Goal: Information Seeking & Learning: Learn about a topic

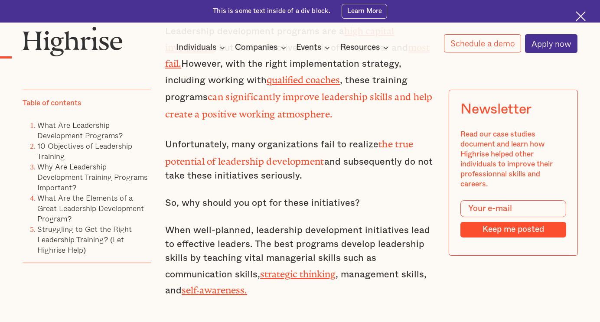
scroll to position [521, 0]
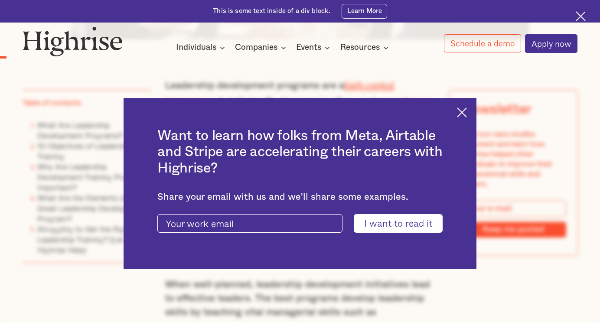
click at [467, 108] on img at bounding box center [462, 113] width 10 height 10
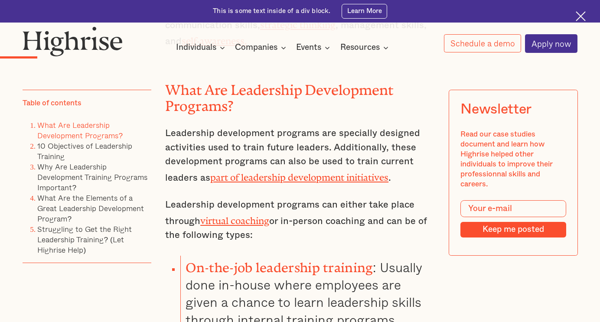
scroll to position [868, 0]
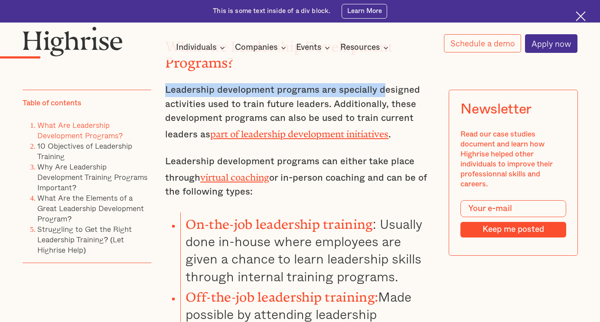
drag, startPoint x: 164, startPoint y: 75, endPoint x: 381, endPoint y: 82, distance: 217.4
click at [381, 83] on p "Leadership development programs are specially designed activities used to train…" at bounding box center [300, 112] width 270 height 59
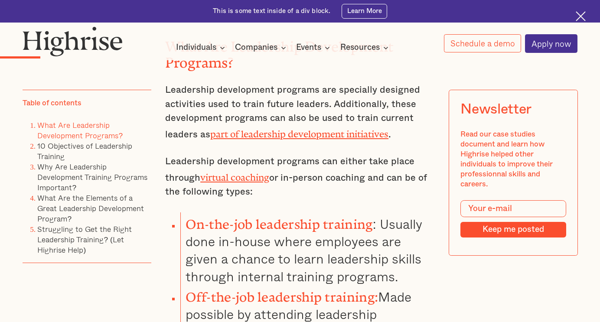
click at [248, 155] on p "Leadership development programs can either take place through virtual coaching …" at bounding box center [300, 177] width 270 height 44
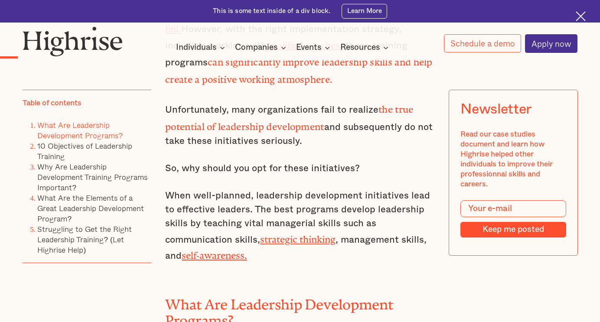
scroll to position [657, 0]
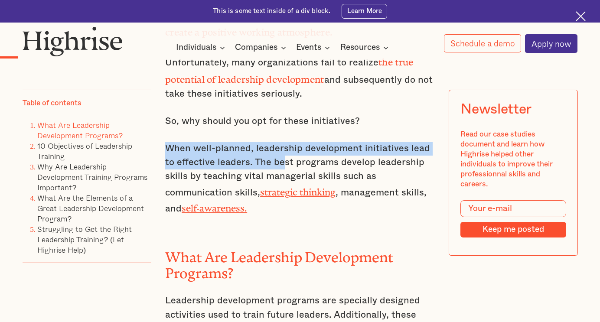
drag, startPoint x: 163, startPoint y: 135, endPoint x: 269, endPoint y: 154, distance: 108.1
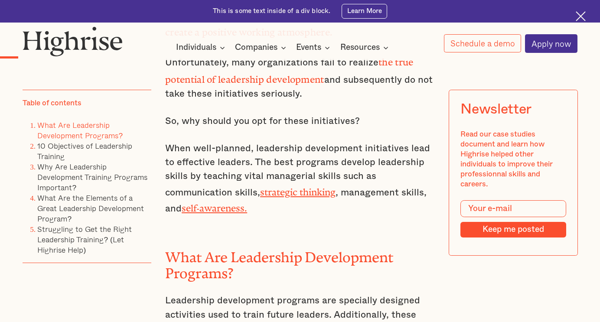
click at [298, 152] on p "When well-planned, leadership development initiatives lead to effective leaders…" at bounding box center [300, 179] width 270 height 75
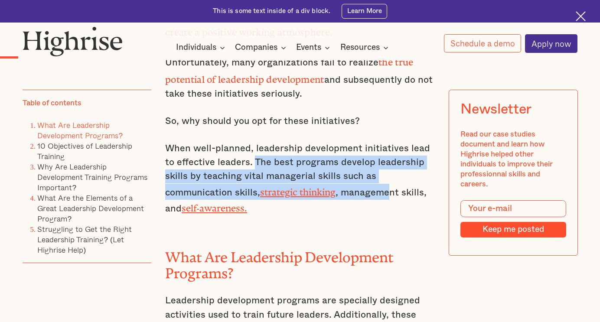
drag, startPoint x: 243, startPoint y: 148, endPoint x: 322, endPoint y: 171, distance: 82.4
click at [322, 171] on p "When well-planned, leadership development initiatives lead to effective leaders…" at bounding box center [300, 179] width 270 height 75
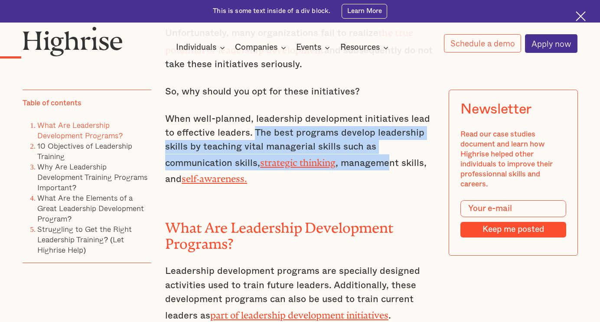
scroll to position [700, 0]
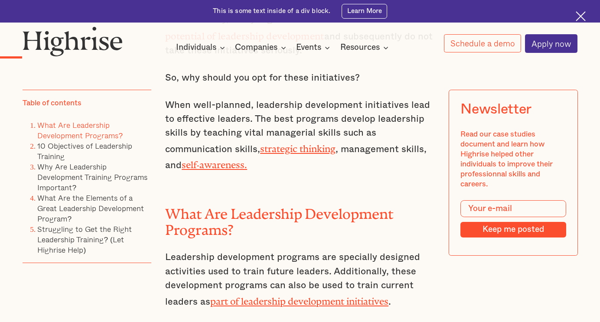
click at [321, 161] on div "Leadership development programs are a high capital investment , but their effec…" at bounding box center [300, 244] width 270 height 695
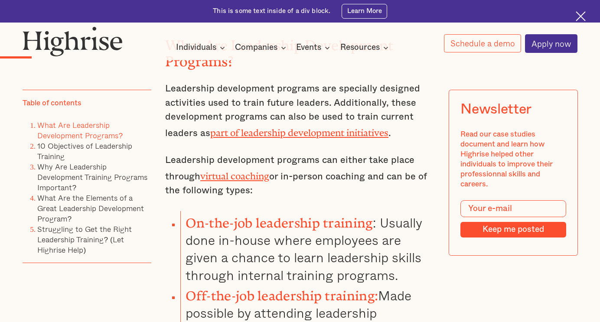
scroll to position [874, 0]
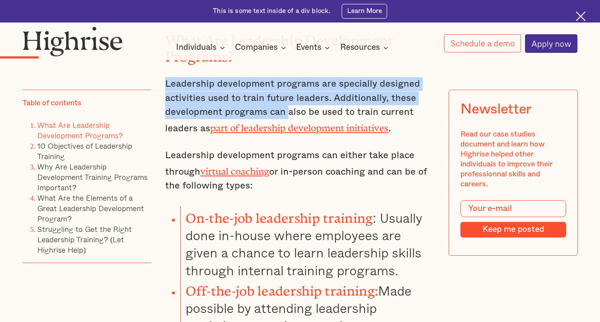
drag, startPoint x: 164, startPoint y: 68, endPoint x: 285, endPoint y: 97, distance: 125.3
click at [285, 97] on p "Leadership development programs are specially designed activities used to train…" at bounding box center [300, 106] width 270 height 59
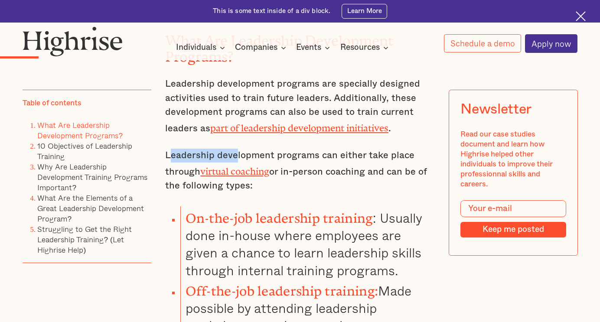
drag, startPoint x: 169, startPoint y: 140, endPoint x: 233, endPoint y: 137, distance: 63.9
click at [233, 149] on p "Leadership development programs can either take place through virtual coaching …" at bounding box center [300, 171] width 270 height 44
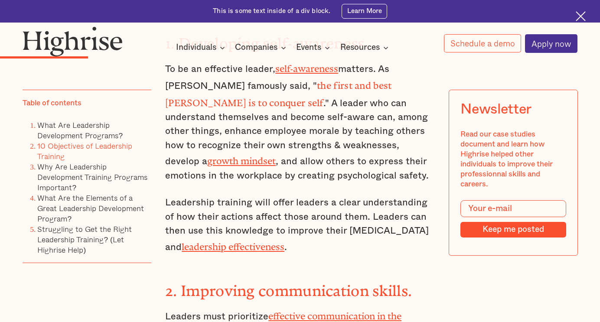
scroll to position [1307, 0]
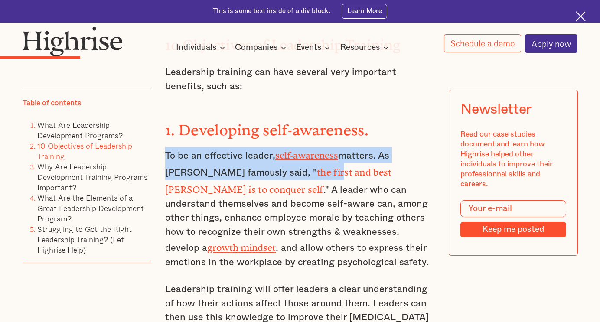
drag, startPoint x: 166, startPoint y: 122, endPoint x: 259, endPoint y: 141, distance: 95.5
click at [259, 147] on p "To be an effective leader, self-awareness matters. As [PERSON_NAME] famously sa…" at bounding box center [300, 208] width 270 height 123
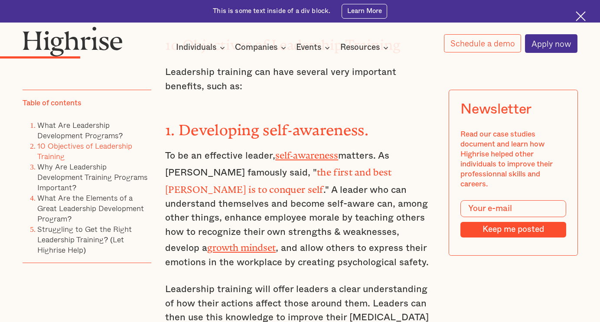
click at [402, 161] on p "To be an effective leader, self-awareness matters. As [PERSON_NAME] famously sa…" at bounding box center [300, 208] width 270 height 123
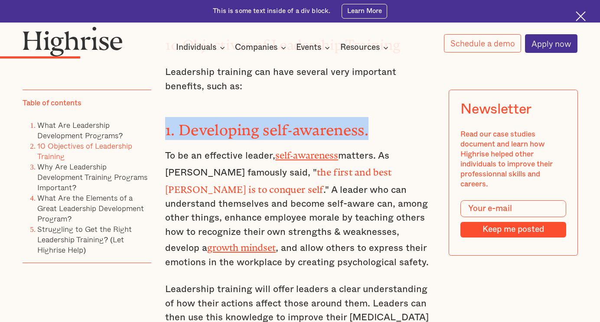
drag, startPoint x: 394, startPoint y: 100, endPoint x: 164, endPoint y: 103, distance: 229.9
click at [165, 117] on h3 "1. Developing self-awareness." at bounding box center [300, 128] width 270 height 23
copy strong "1. Developing self-awareness."
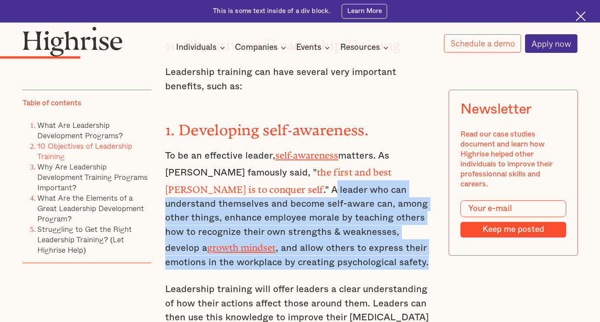
drag, startPoint x: 428, startPoint y: 135, endPoint x: 277, endPoint y: 223, distance: 174.4
click at [277, 223] on p "To be an effective leader, self-awareness matters. As [PERSON_NAME] famously sa…" at bounding box center [300, 208] width 270 height 123
copy p "leader who can understand themselves and become self-aware can, among other thi…"
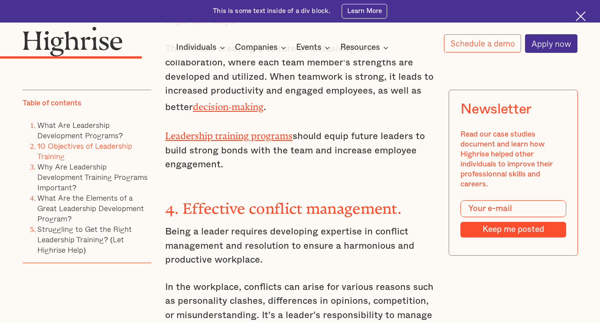
scroll to position [1958, 0]
